Goal: Task Accomplishment & Management: Manage account settings

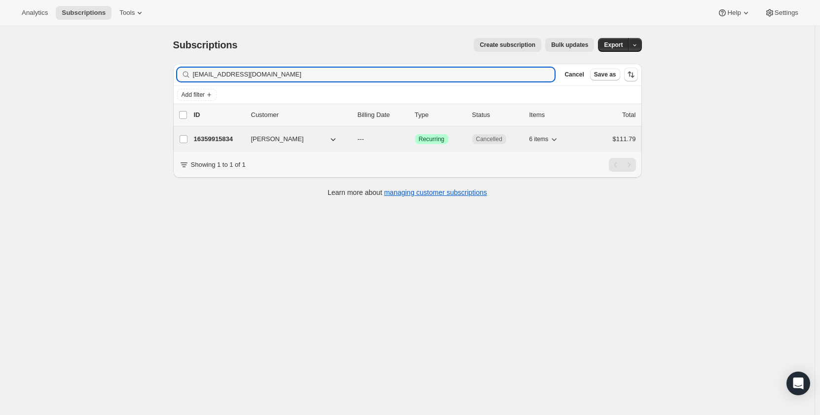
type input "[EMAIL_ADDRESS][DOMAIN_NAME]"
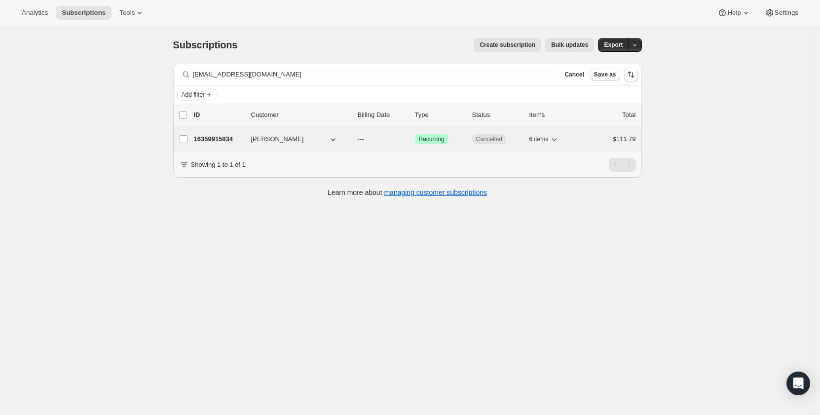
click at [230, 139] on p "16359915834" at bounding box center [218, 139] width 49 height 10
click at [211, 140] on p "16359915834" at bounding box center [218, 139] width 49 height 10
click at [274, 140] on span "[PERSON_NAME]" at bounding box center [277, 139] width 53 height 10
click at [211, 135] on p "16359915834" at bounding box center [218, 139] width 49 height 10
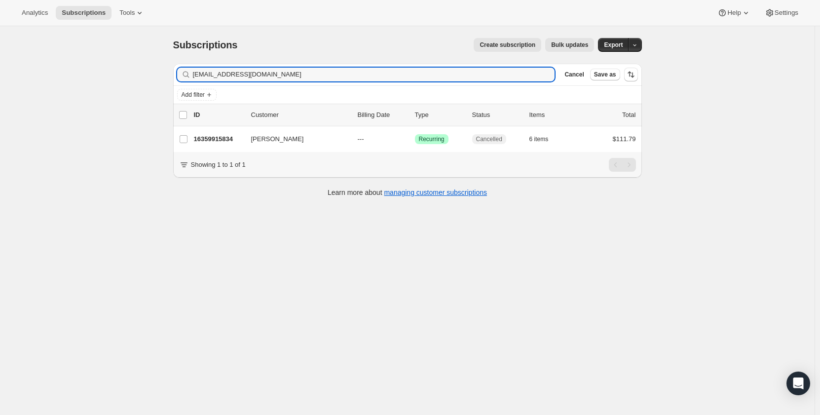
drag, startPoint x: 289, startPoint y: 75, endPoint x: 171, endPoint y: 71, distance: 117.5
click at [171, 71] on div "Filter subscribers [EMAIL_ADDRESS][DOMAIN_NAME] Clear Cancel Save as Add filter…" at bounding box center [403, 132] width 477 height 152
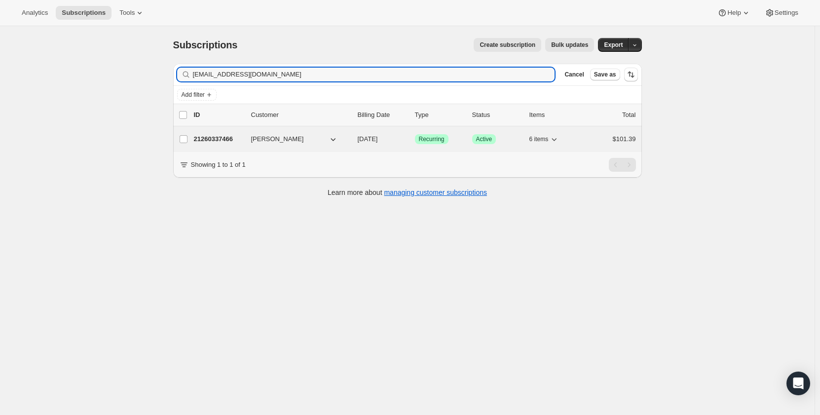
type input "[EMAIL_ADDRESS][DOMAIN_NAME]"
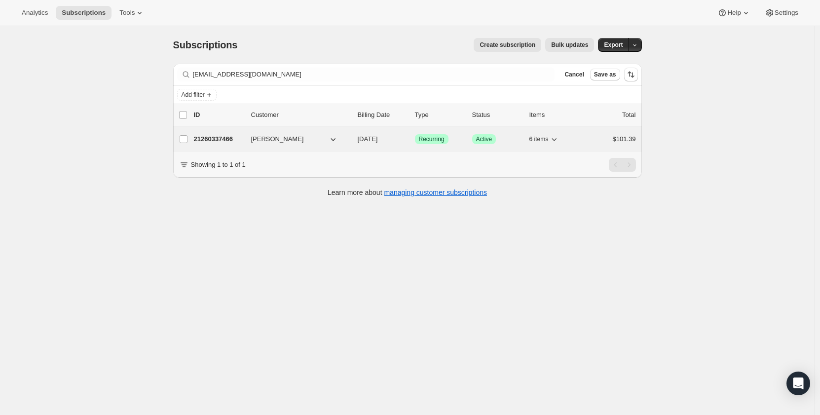
click at [217, 140] on p "21260337466" at bounding box center [218, 139] width 49 height 10
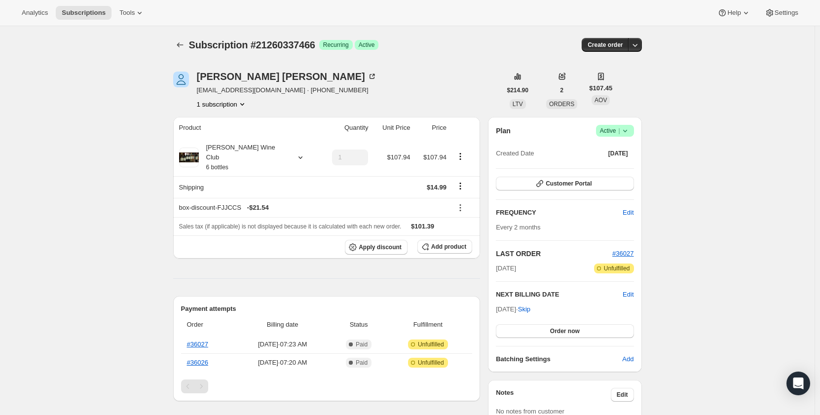
scroll to position [49, 0]
